Goal: Transaction & Acquisition: Purchase product/service

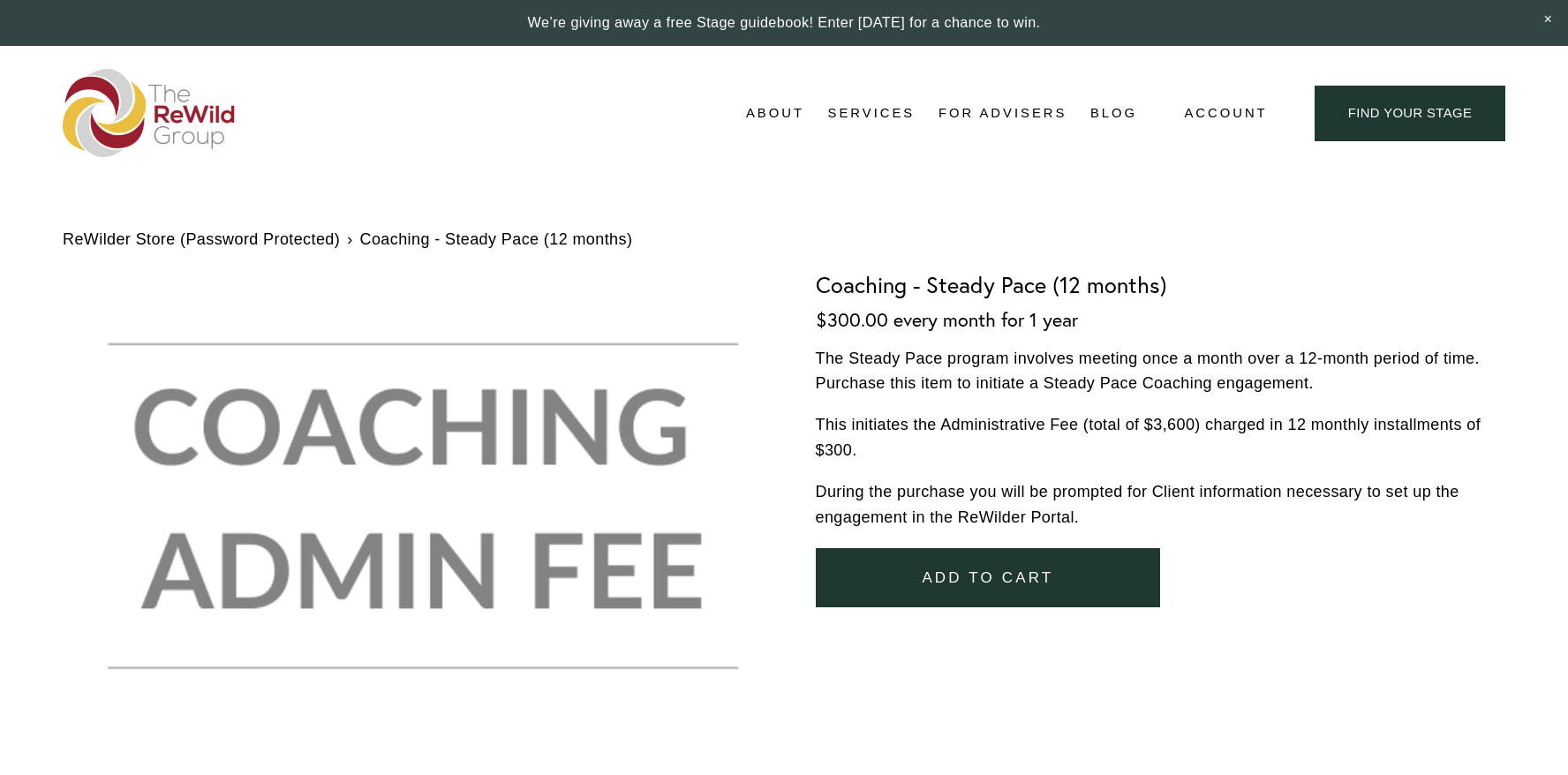
click at [971, 570] on span "Add To Cart" at bounding box center [988, 579] width 132 height 18
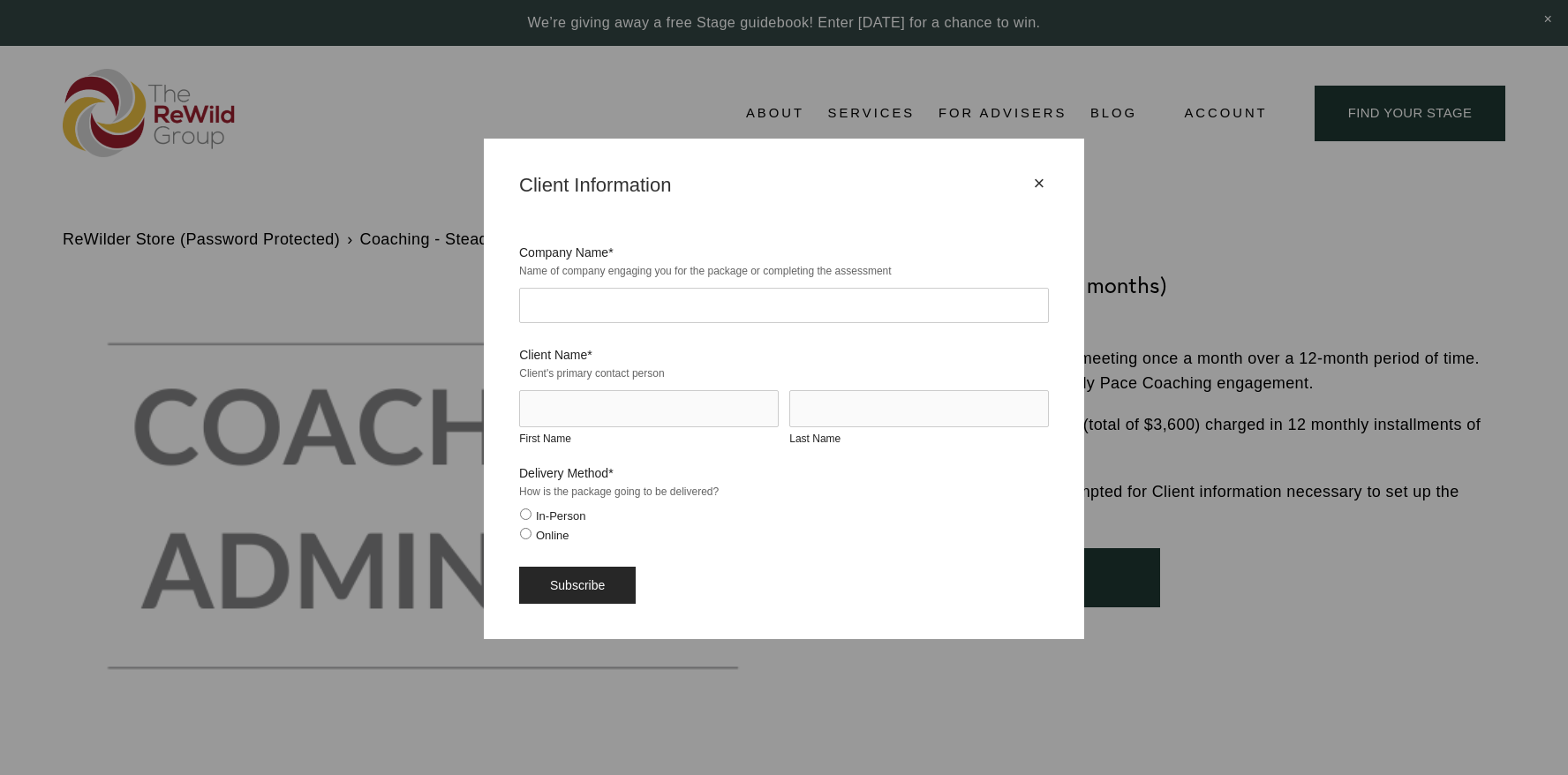
drag, startPoint x: 624, startPoint y: 298, endPoint x: 641, endPoint y: 305, distance: 18.4
type input "Clean Mart"
type input "G"
type input "Fateh"
type input "[PERSON_NAME]"
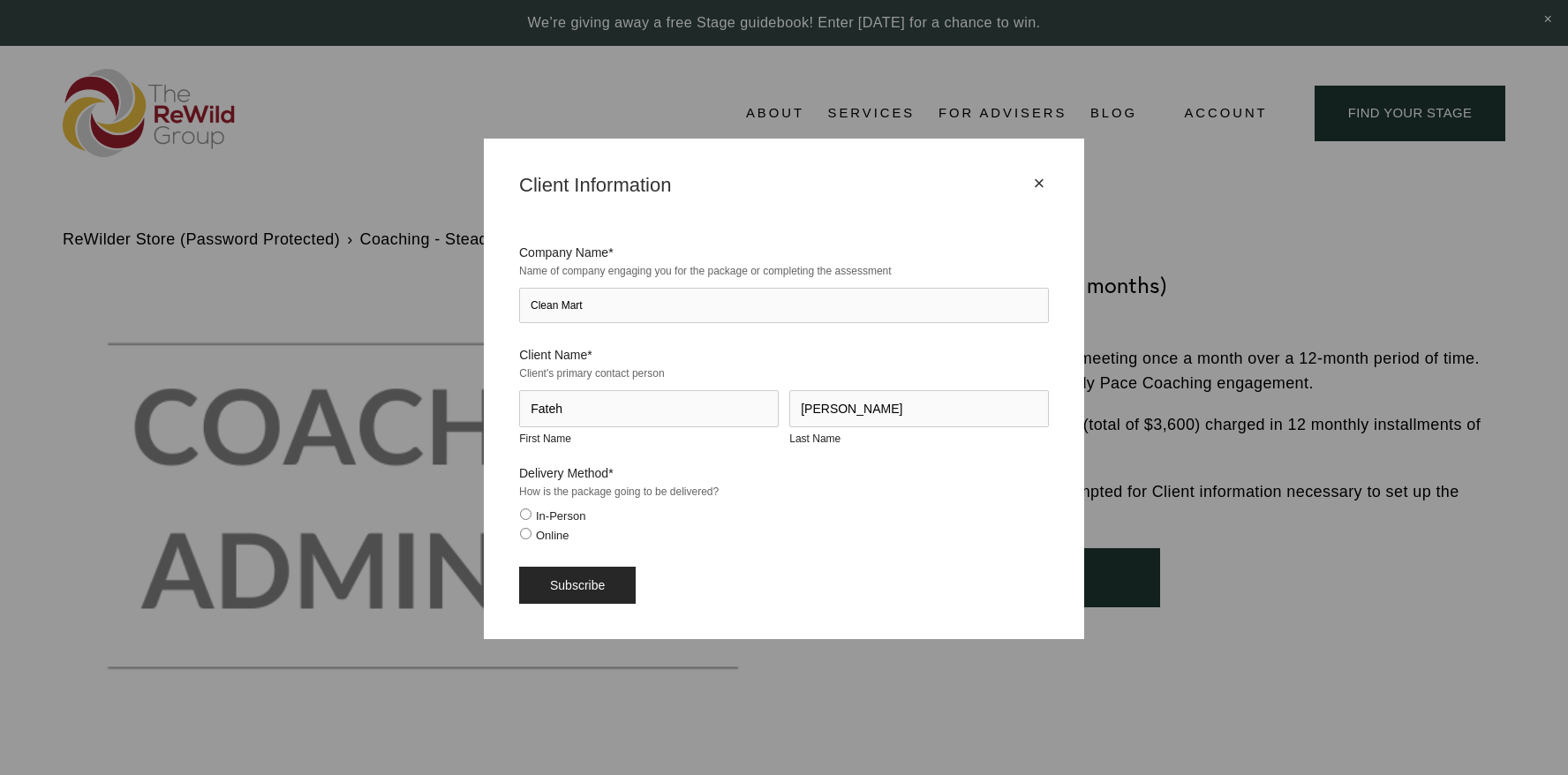
drag, startPoint x: 531, startPoint y: 533, endPoint x: 523, endPoint y: 525, distance: 11.3
click at [531, 533] on label "Online" at bounding box center [544, 535] width 50 height 14
click at [531, 533] on input "Online" at bounding box center [525, 533] width 12 height 12
radio input "true"
click at [579, 585] on input "Subscribe" at bounding box center [577, 585] width 116 height 37
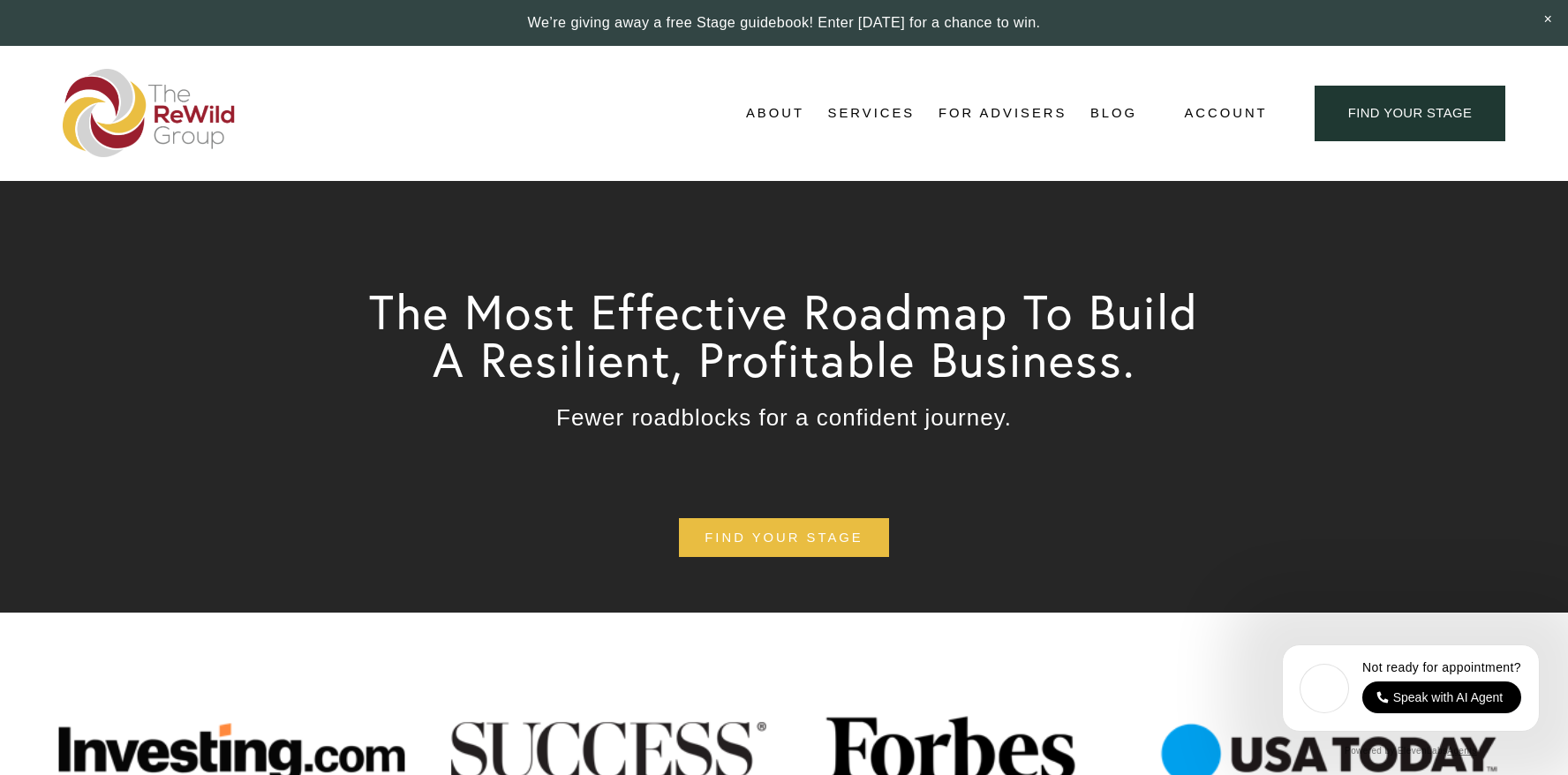
click at [1039, 112] on link "For Advisers" at bounding box center [1002, 114] width 128 height 26
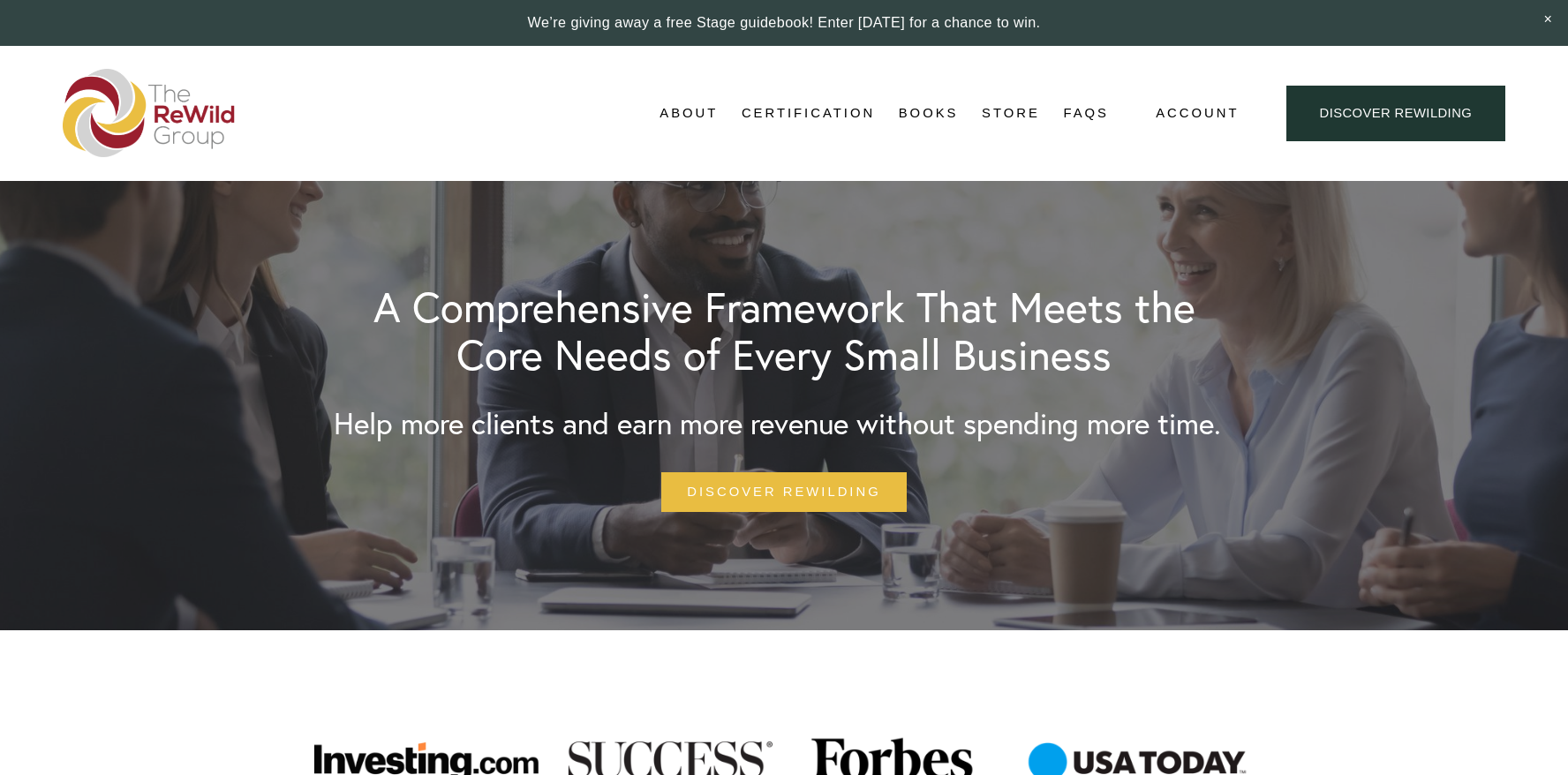
click at [1011, 110] on link "Store" at bounding box center [1010, 114] width 59 height 26
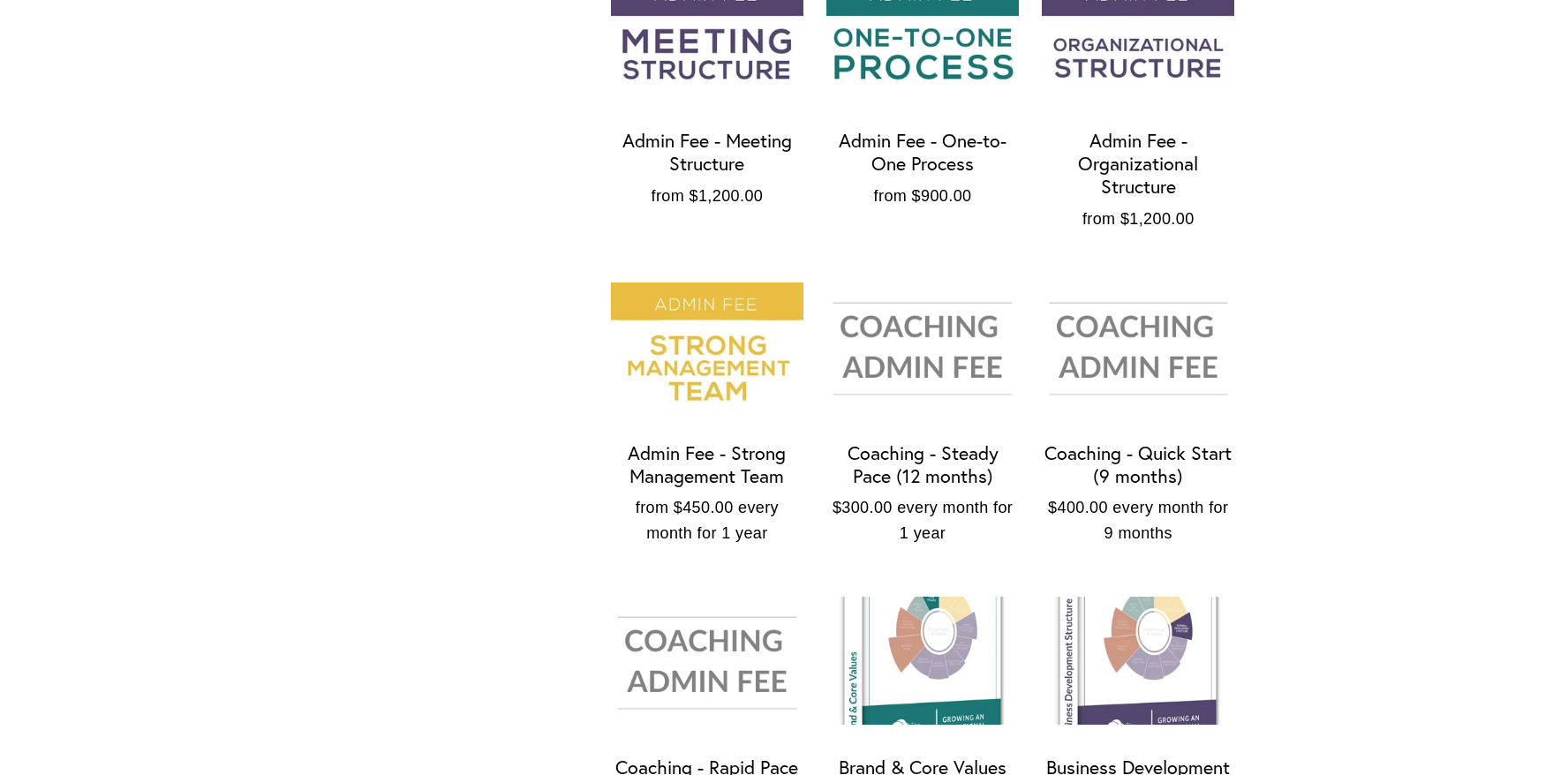
scroll to position [1498, 0]
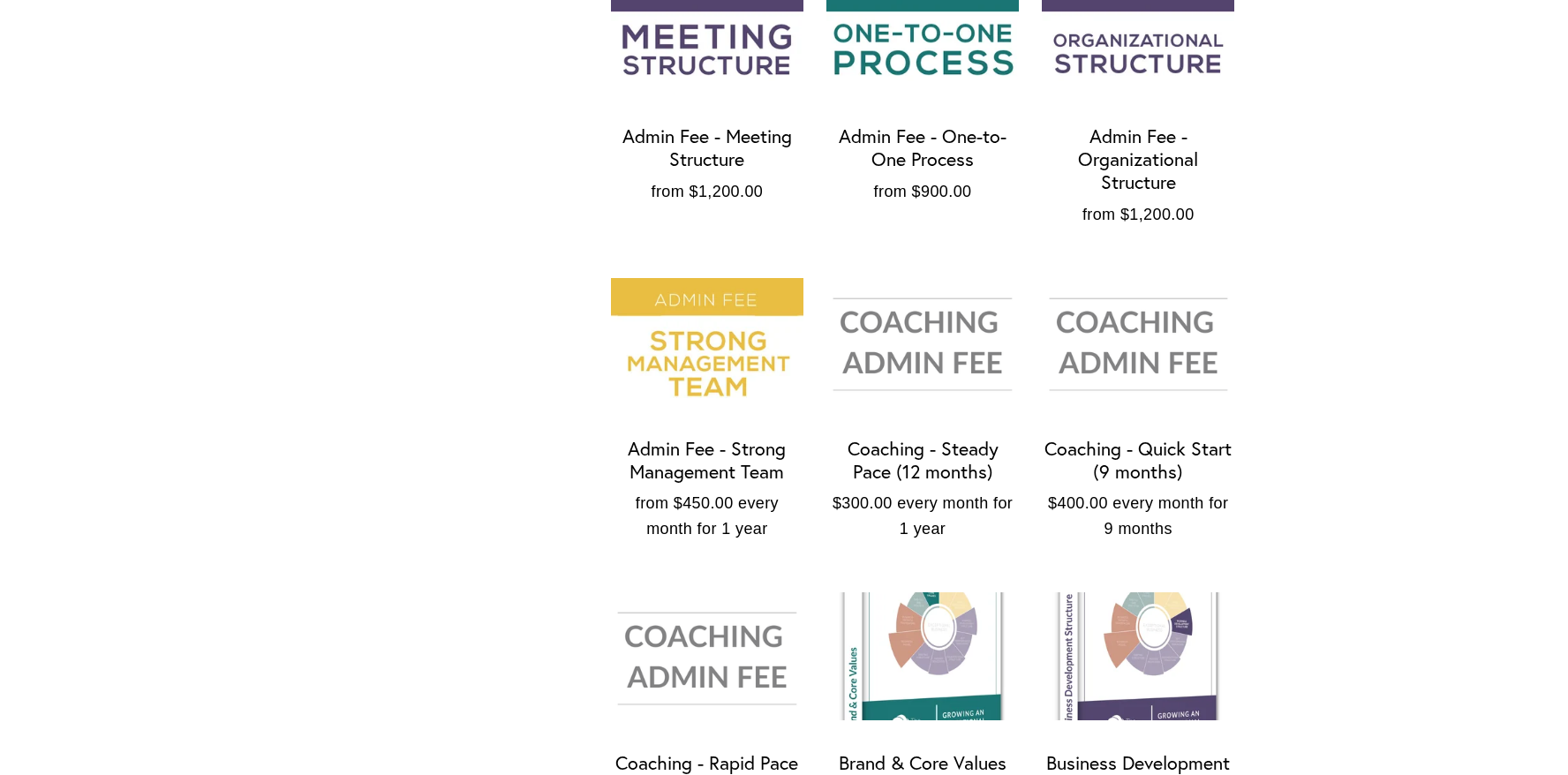
click at [918, 359] on img "Coaching - Steady Pace (12 months)" at bounding box center [923, 342] width 193 height 128
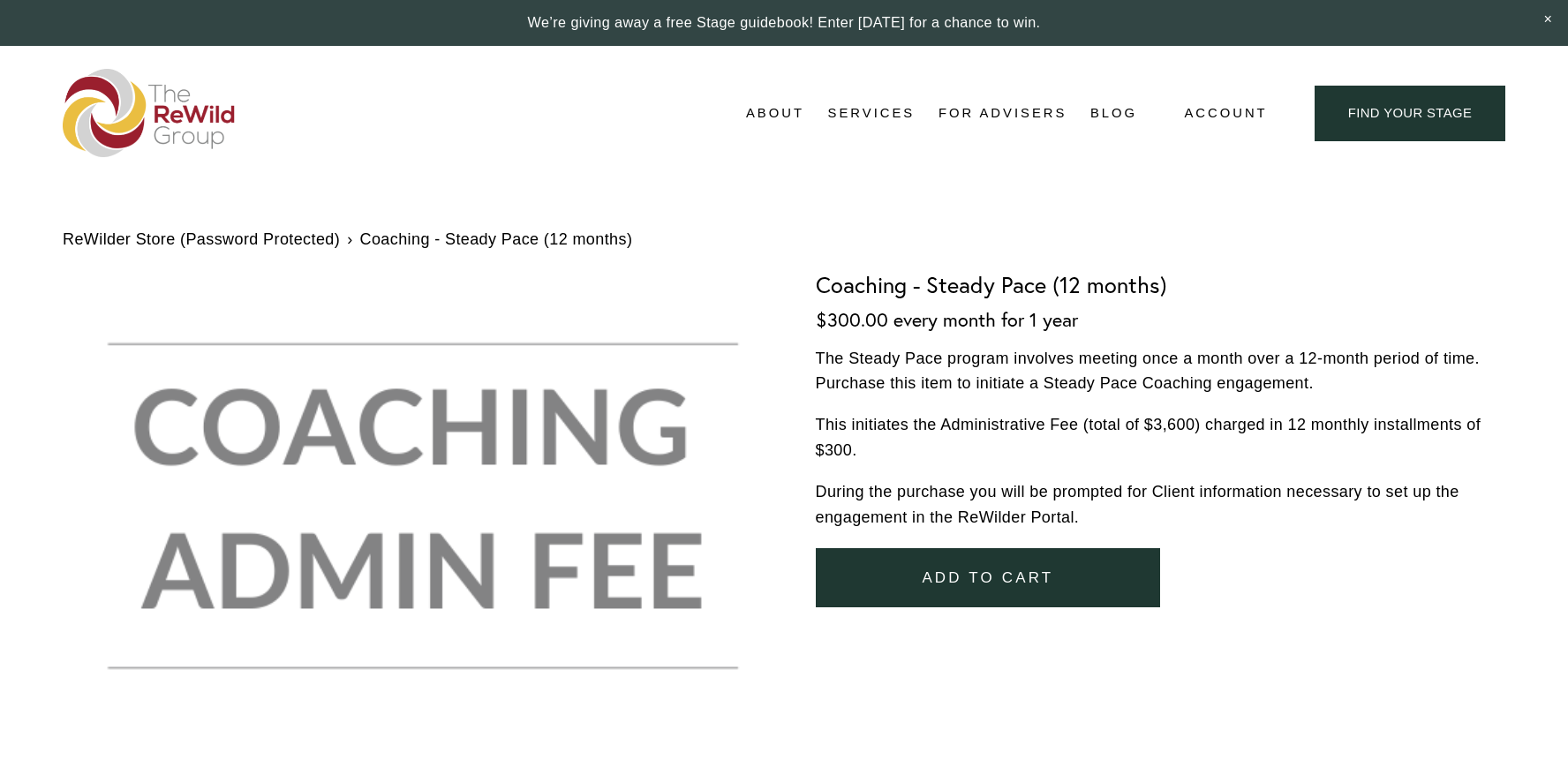
click at [993, 578] on span "Add To Cart" at bounding box center [988, 579] width 132 height 18
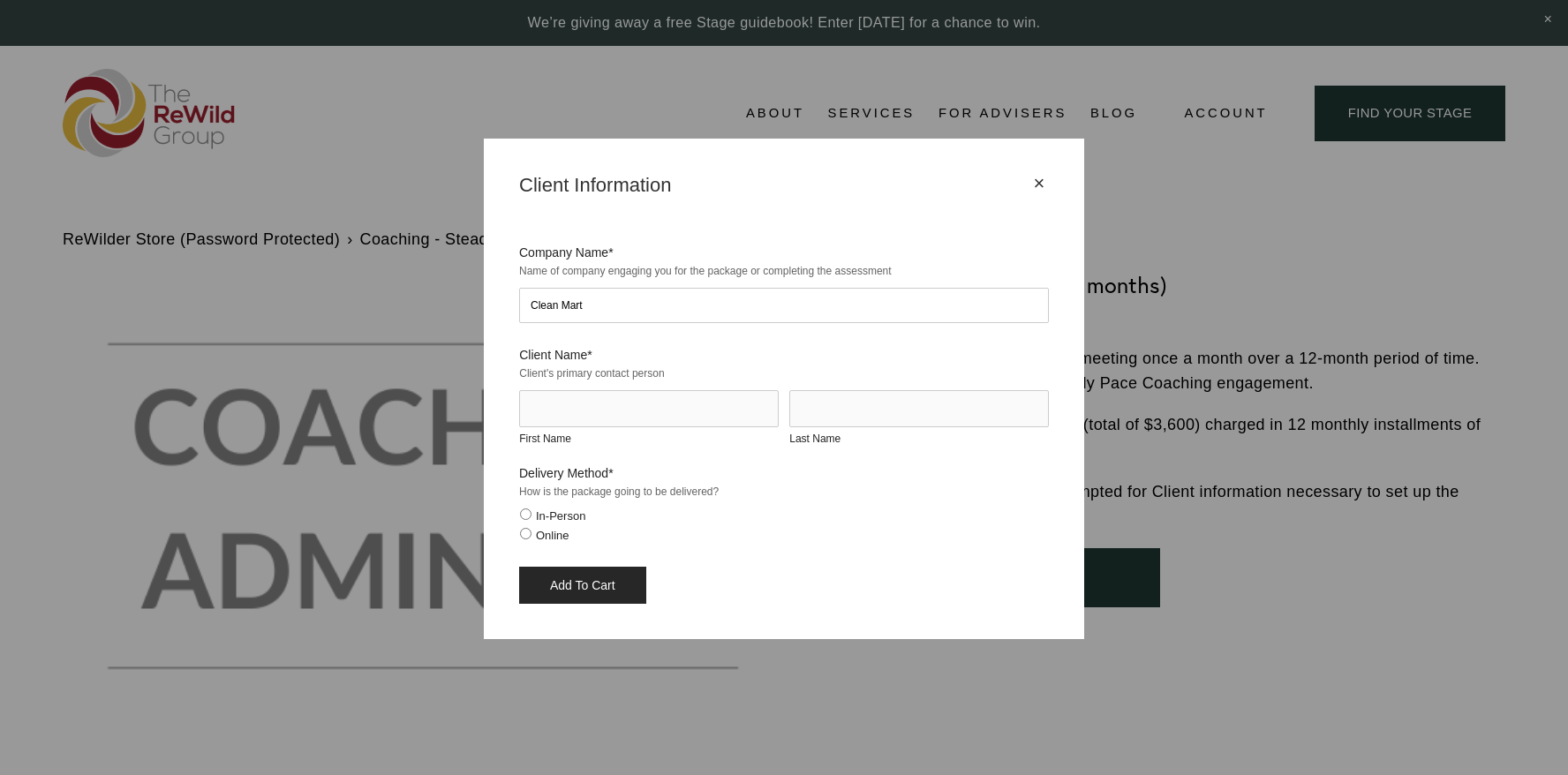
type input "Clean Mart"
type input "Fateh"
type input "[PERSON_NAME]"
click at [527, 534] on input "Online" at bounding box center [525, 533] width 12 height 12
radio input "true"
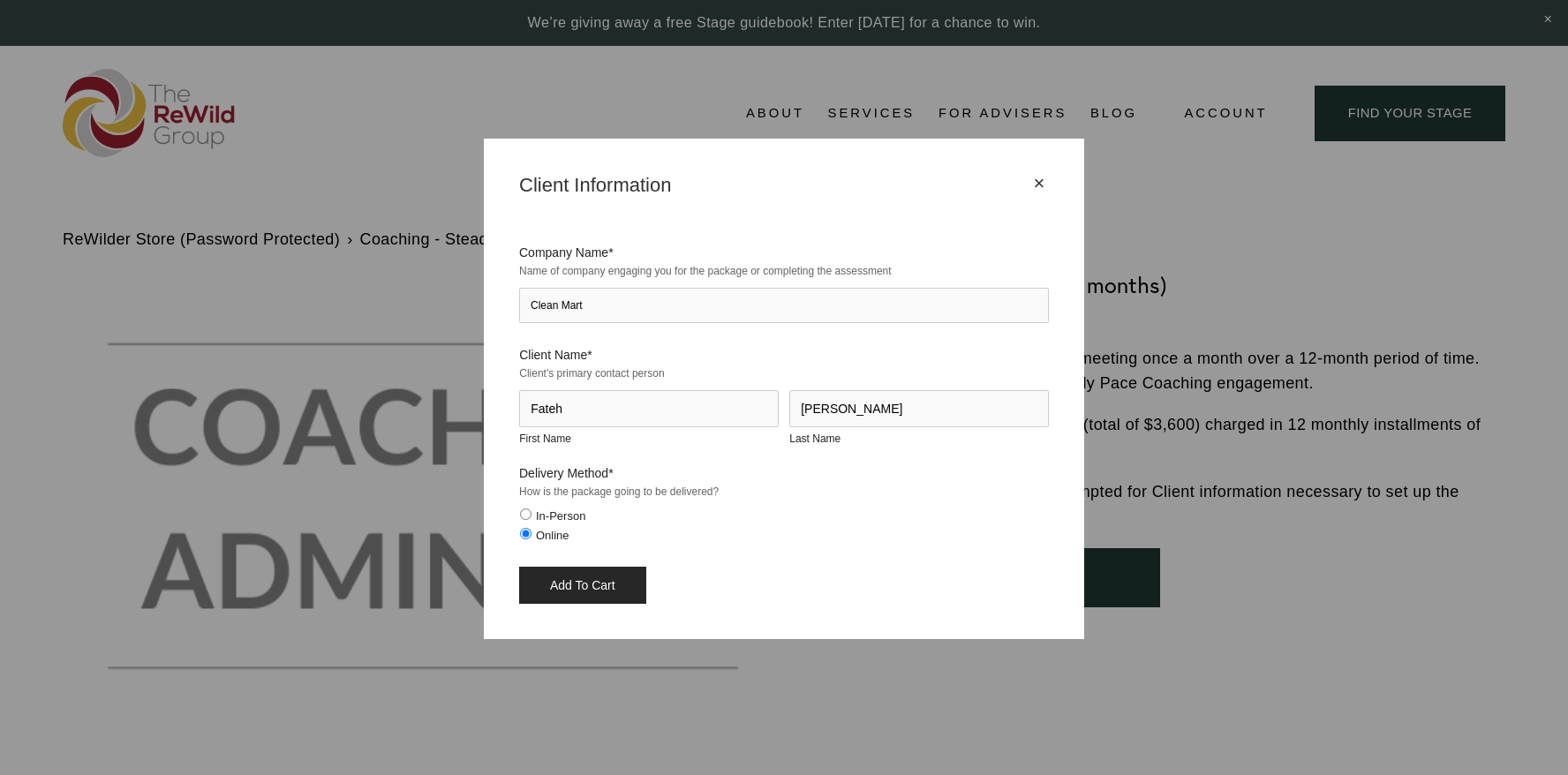
click at [597, 590] on input "Add To Cart" at bounding box center [582, 585] width 127 height 37
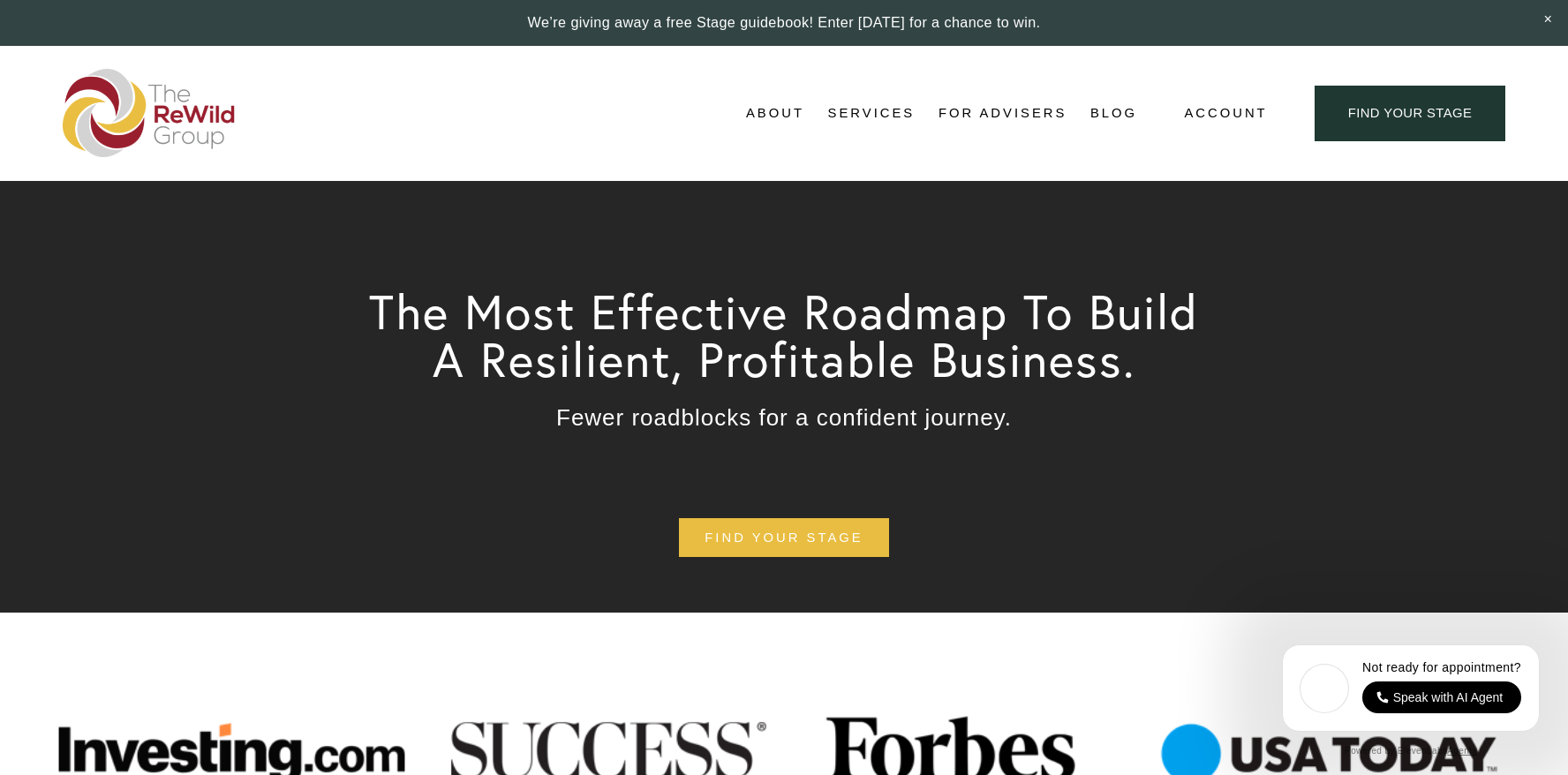
click at [1033, 113] on link "For Advisers" at bounding box center [1002, 114] width 128 height 26
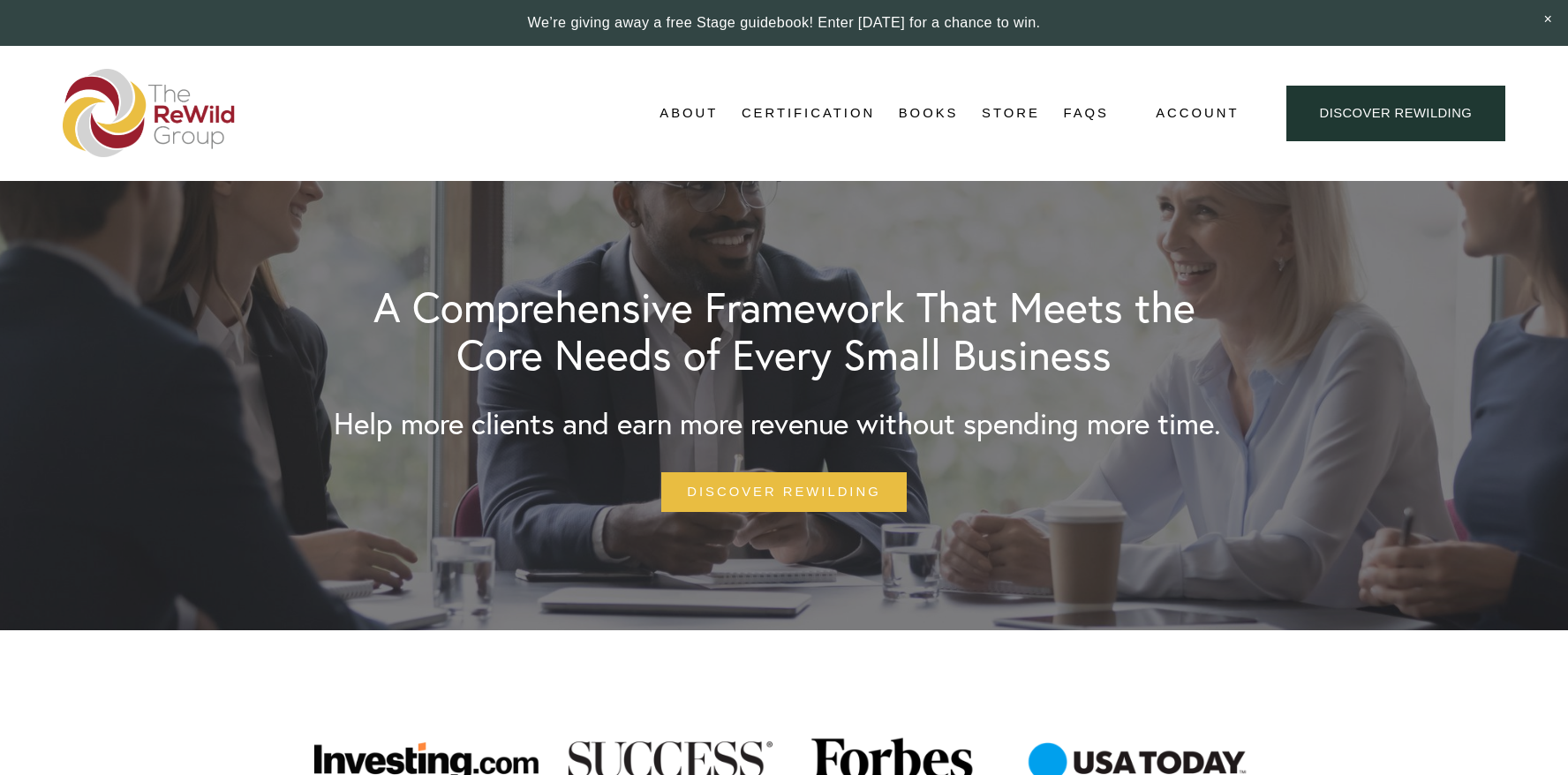
click at [1010, 112] on link "Store" at bounding box center [1010, 114] width 59 height 26
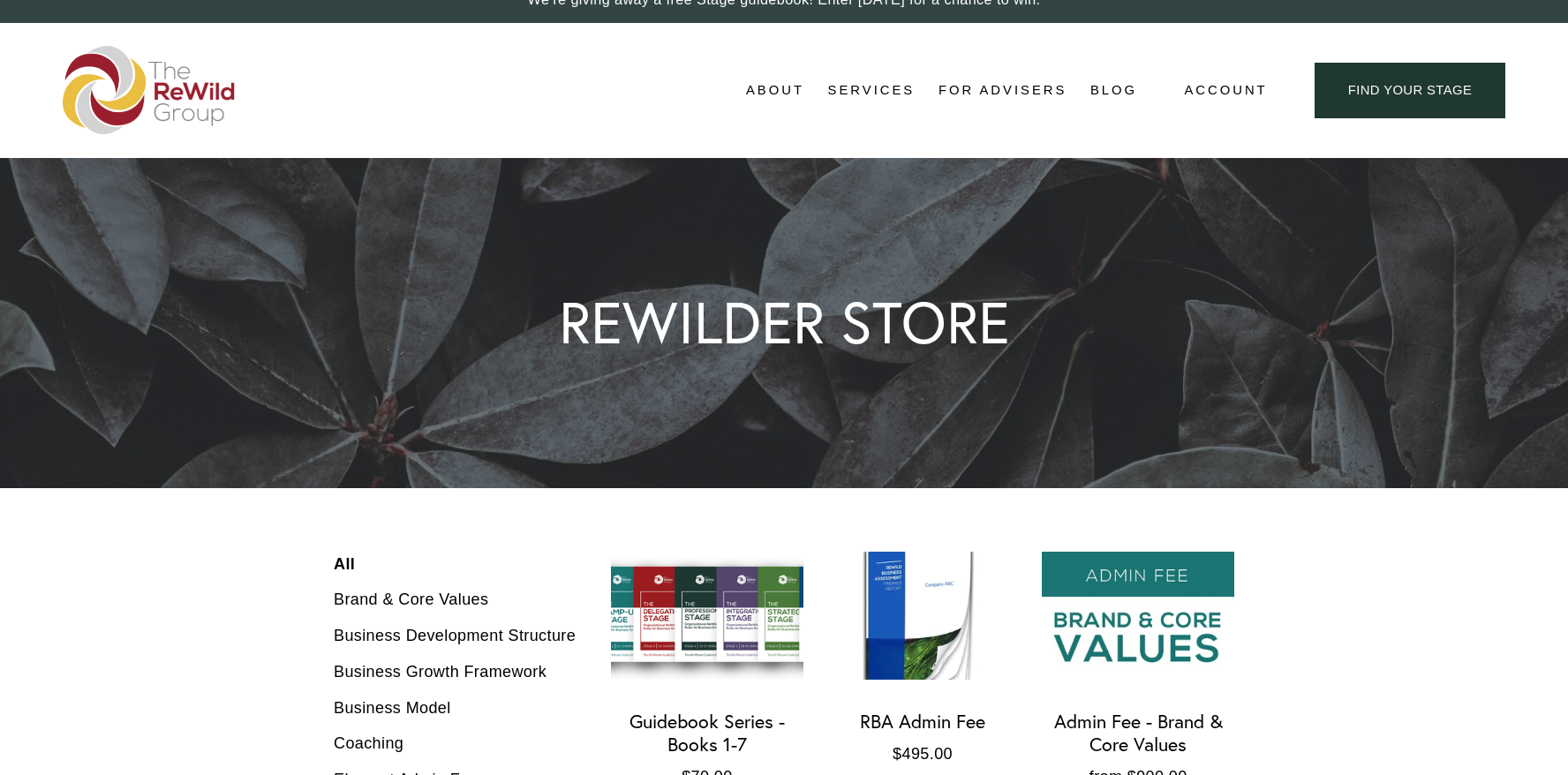
scroll to position [22, 3]
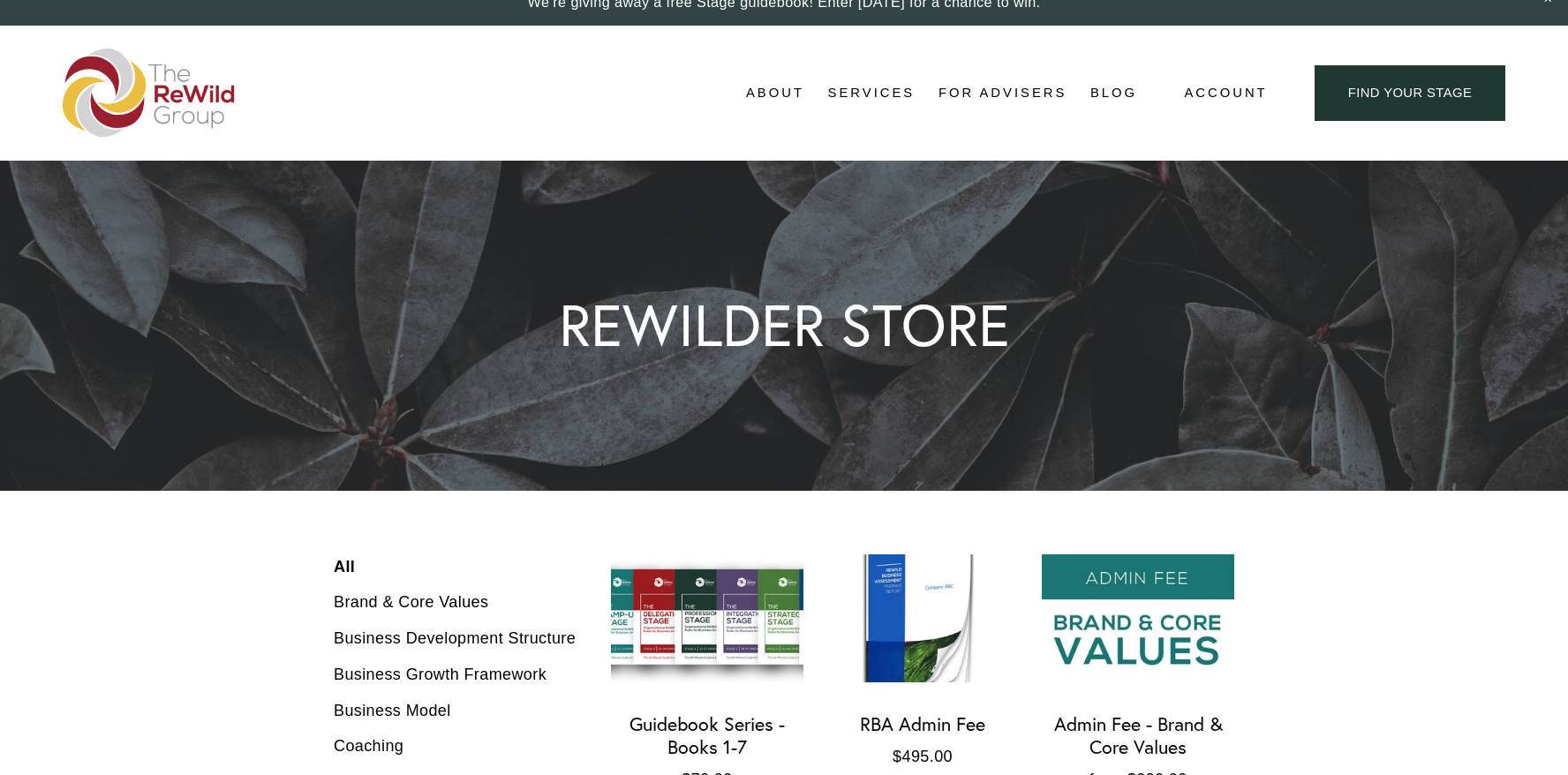
click at [1226, 84] on span "Account" at bounding box center [1226, 93] width 83 height 23
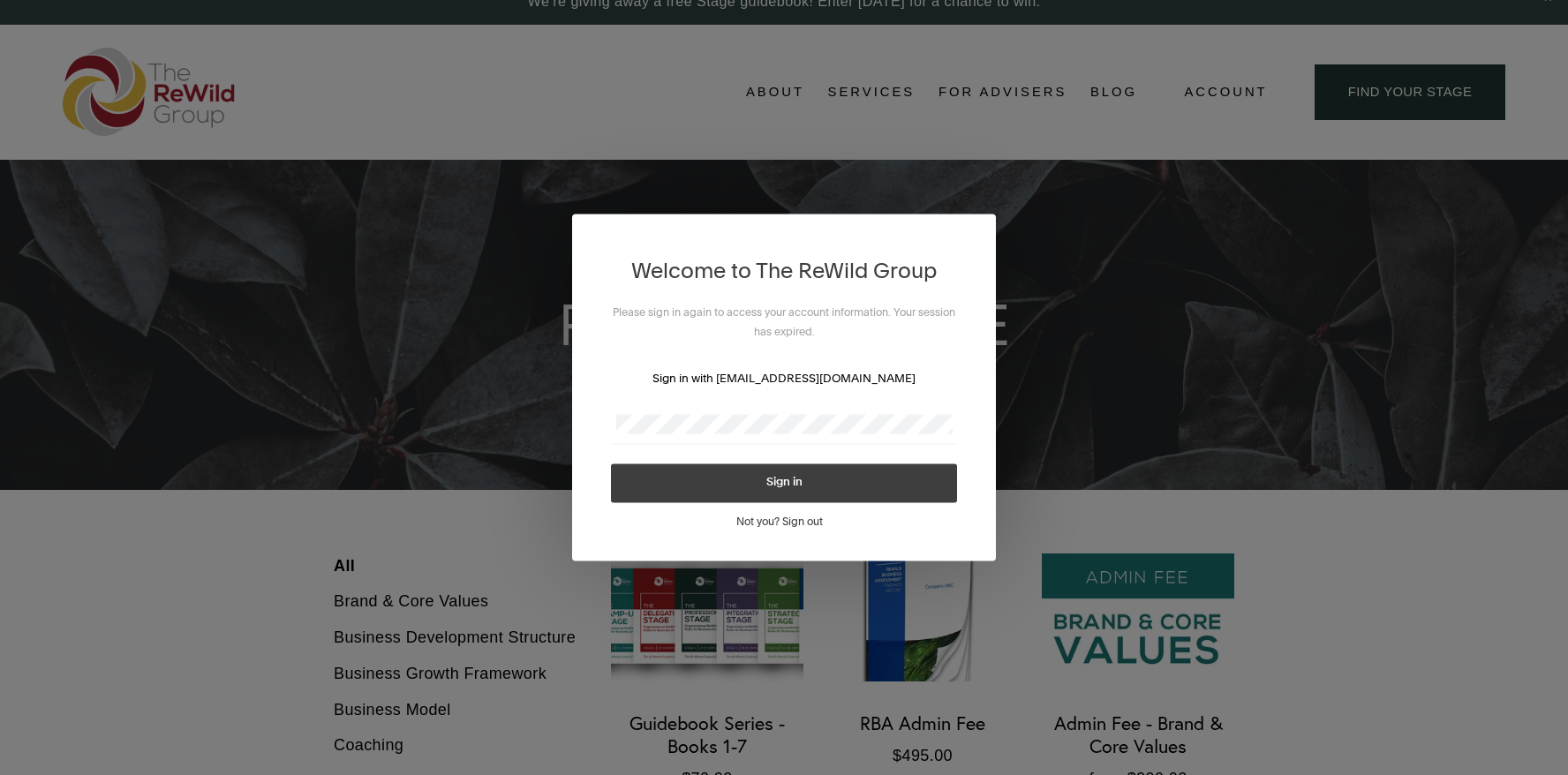
click at [812, 478] on button "Sign in" at bounding box center [784, 483] width 346 height 39
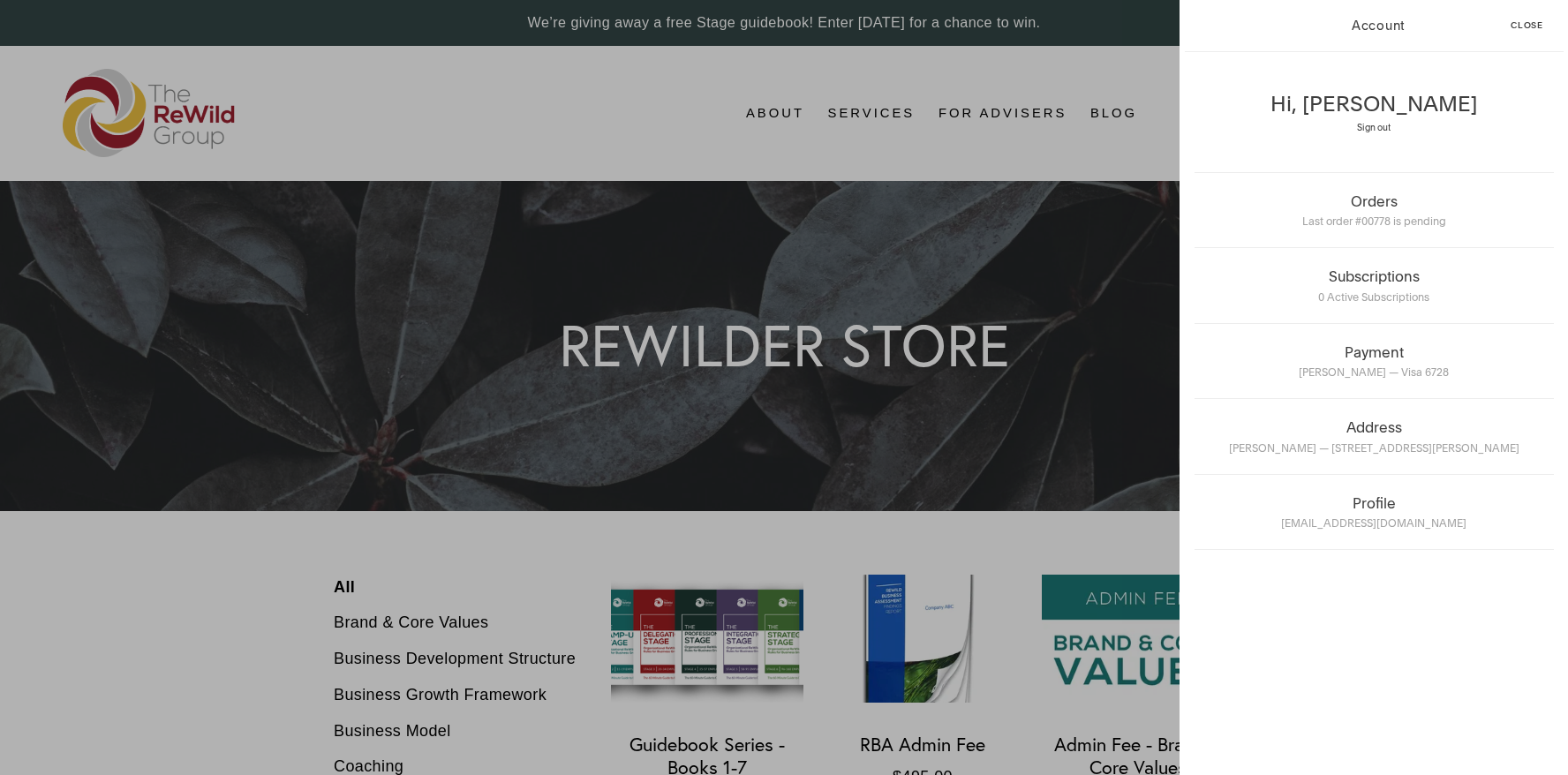
click at [1523, 23] on span "Close" at bounding box center [1527, 26] width 32 height 9
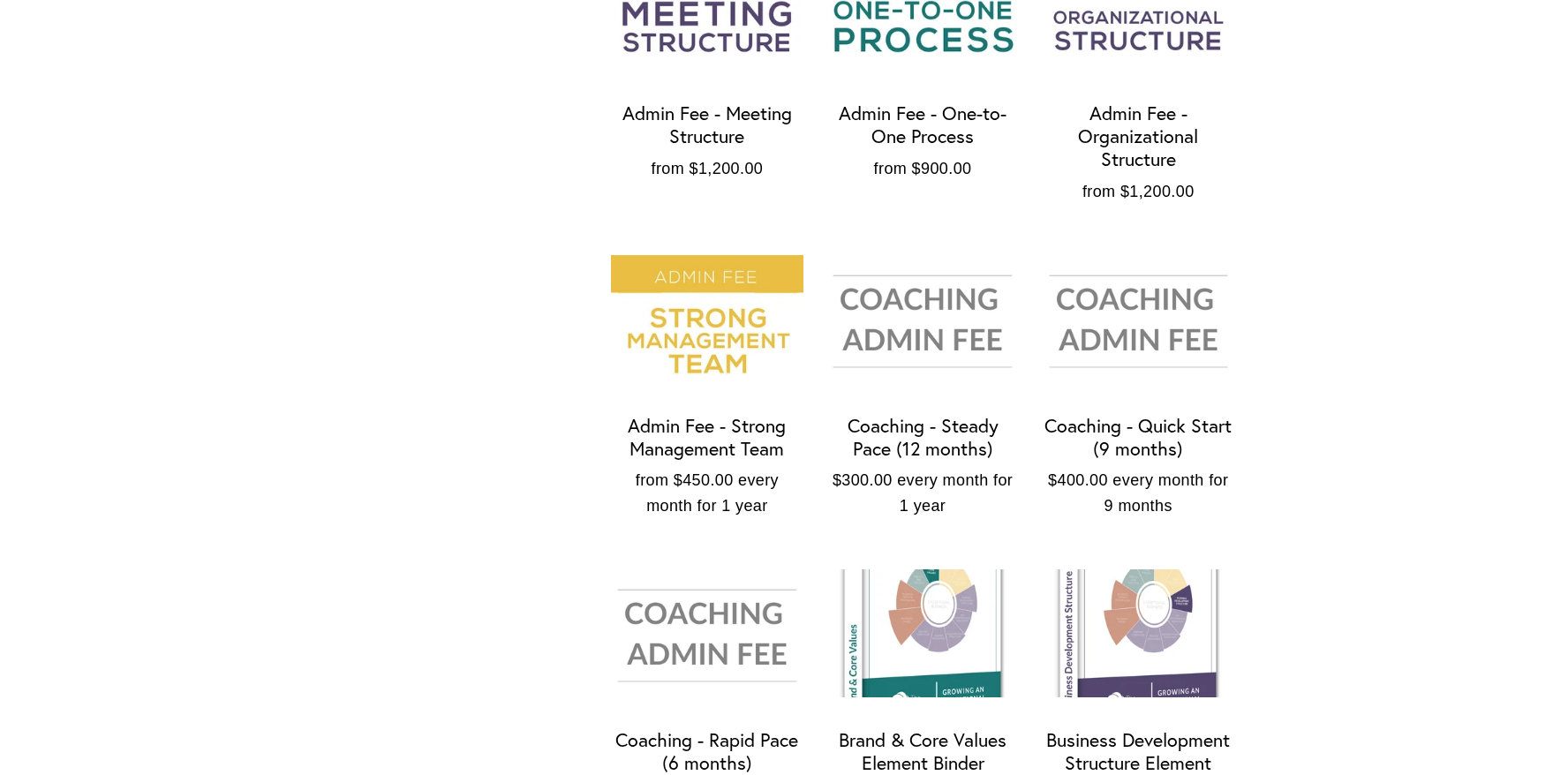
scroll to position [1521, 0]
click at [922, 333] on img "Coaching - Steady Pace (12 months)" at bounding box center [923, 319] width 193 height 128
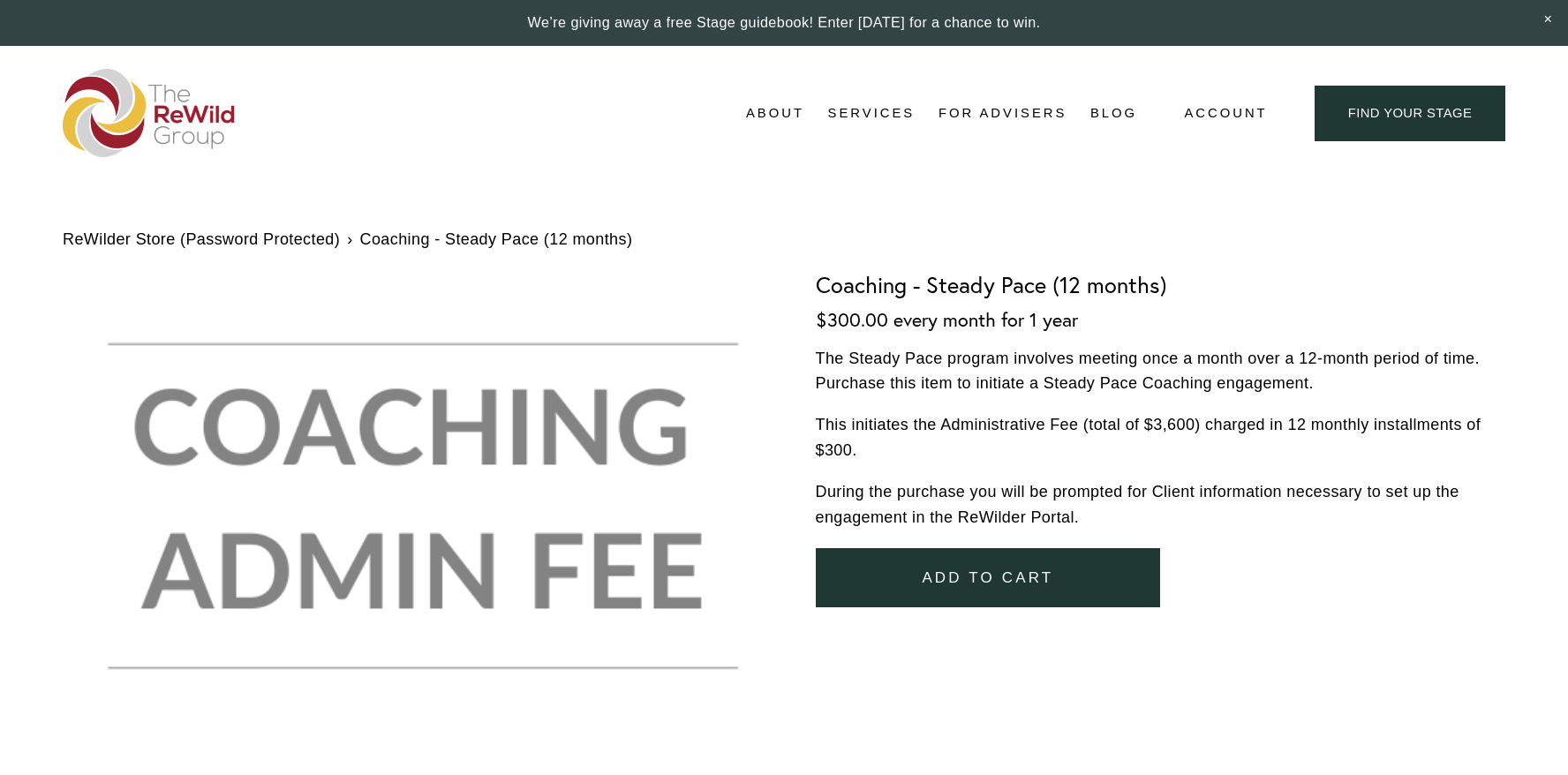
click at [989, 587] on button "Add To Cart Added!" at bounding box center [988, 578] width 345 height 59
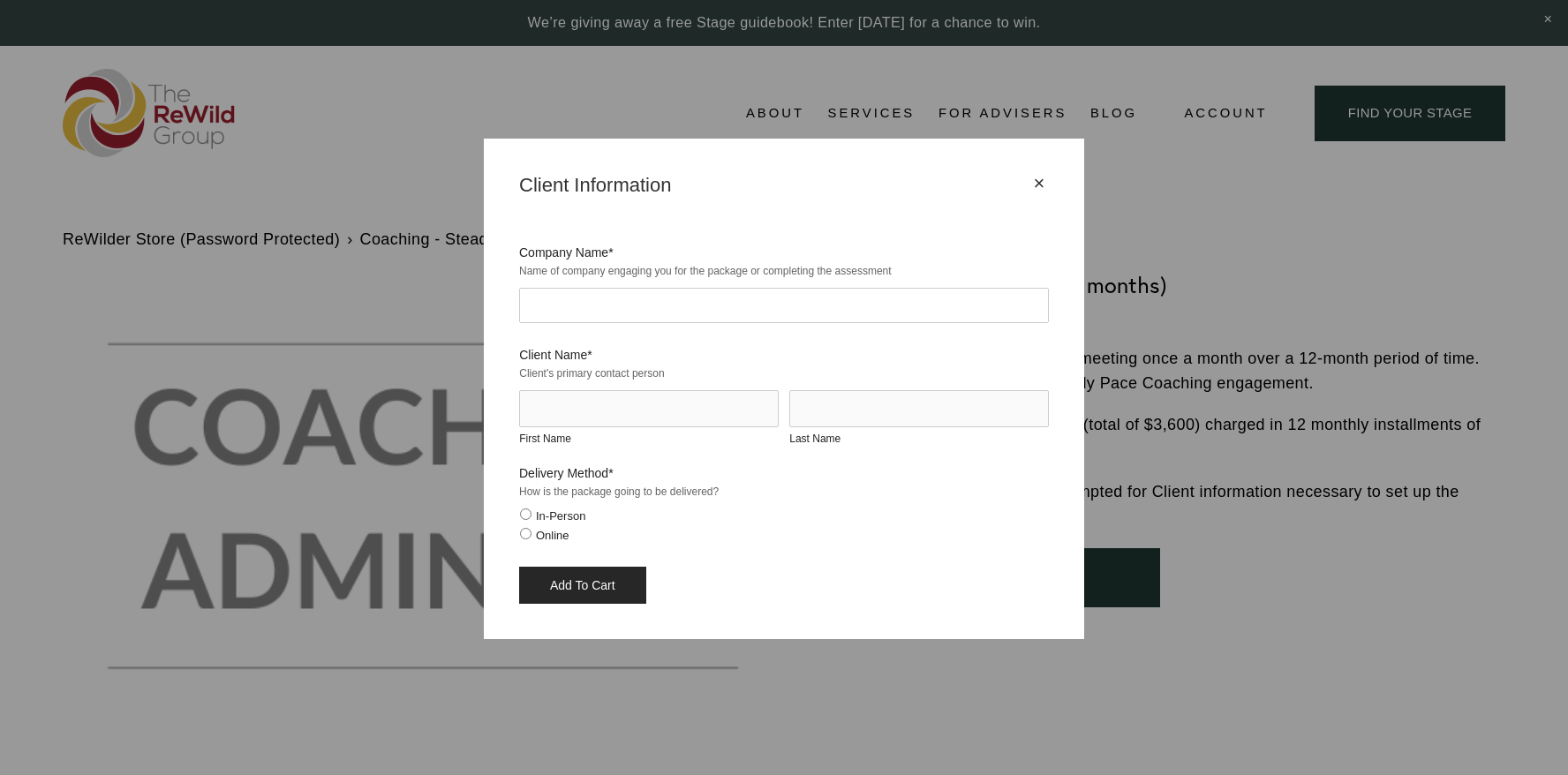
drag, startPoint x: 573, startPoint y: 299, endPoint x: 621, endPoint y: 320, distance: 52.4
type input "Clean Mart"
type input "Fateh"
type input "[PERSON_NAME]"
click at [525, 533] on input "Online" at bounding box center [525, 533] width 12 height 12
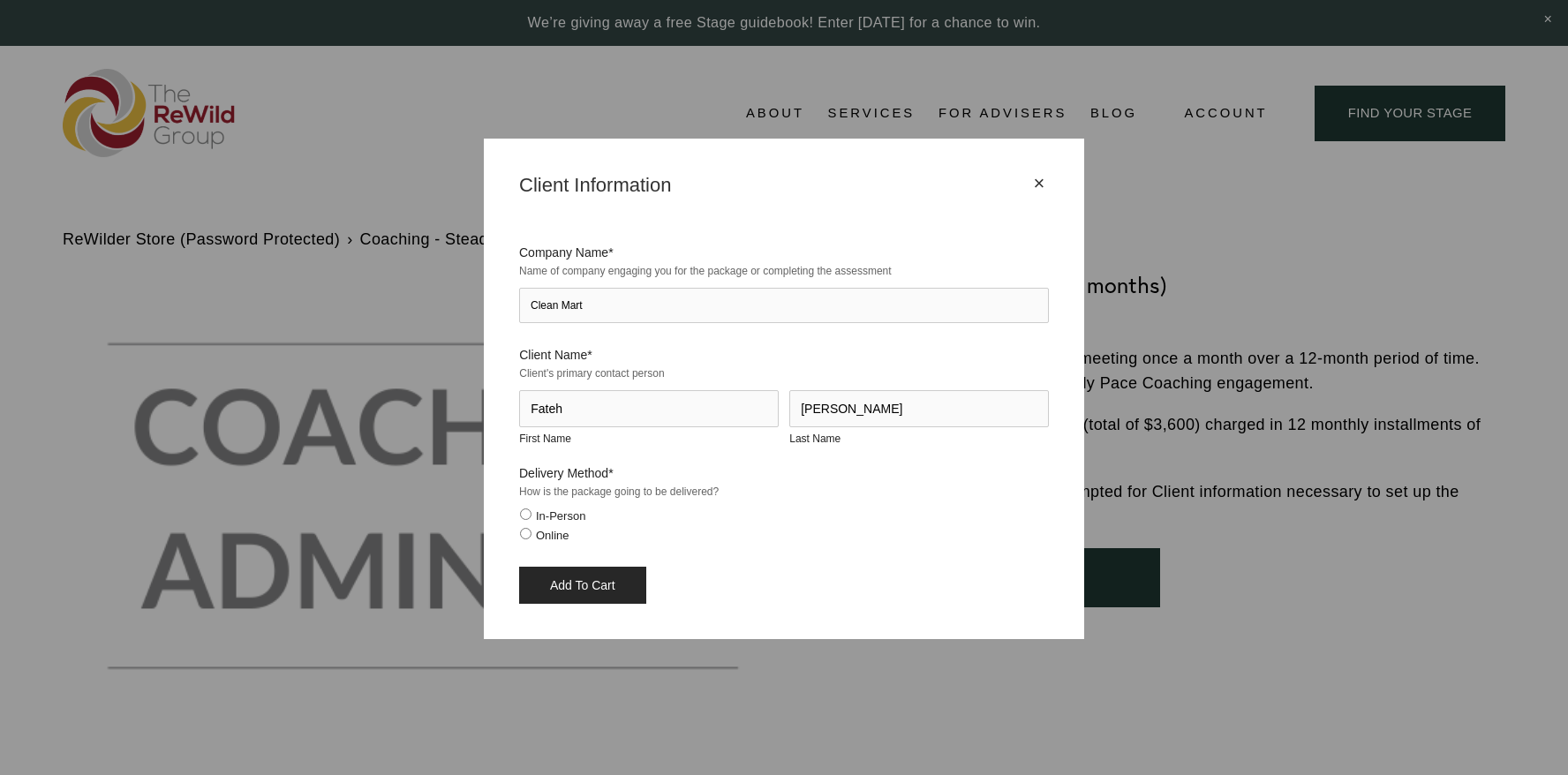
radio input "true"
click at [570, 580] on input "Add To Cart" at bounding box center [582, 585] width 127 height 37
